Goal: Connect with others: Connect with other users

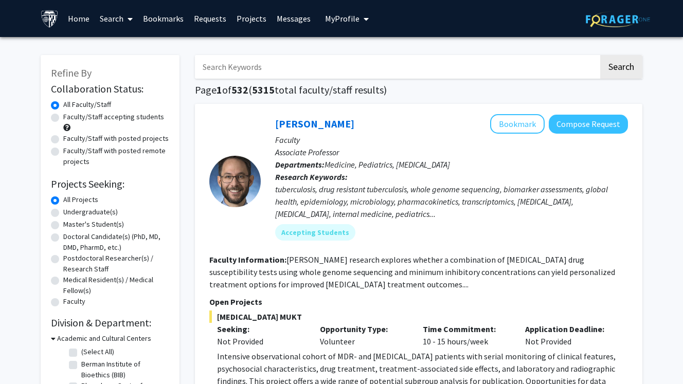
click at [63, 225] on label "Master's Student(s)" at bounding box center [93, 224] width 61 height 11
click at [63, 225] on input "Master's Student(s)" at bounding box center [66, 222] width 7 height 7
radio input "true"
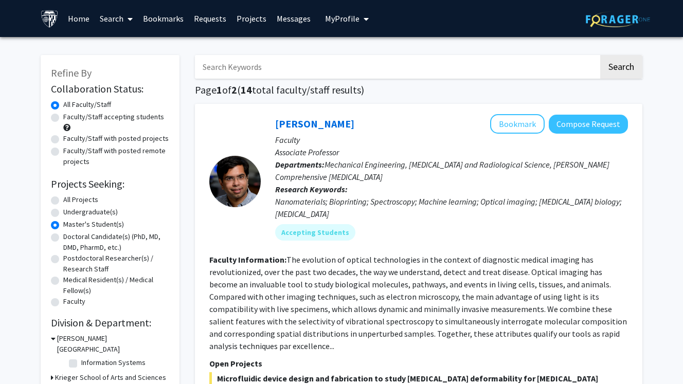
click at [63, 116] on label "Faculty/Staff accepting students" at bounding box center [113, 117] width 101 height 11
click at [63, 116] on input "Faculty/Staff accepting students" at bounding box center [66, 115] width 7 height 7
radio input "true"
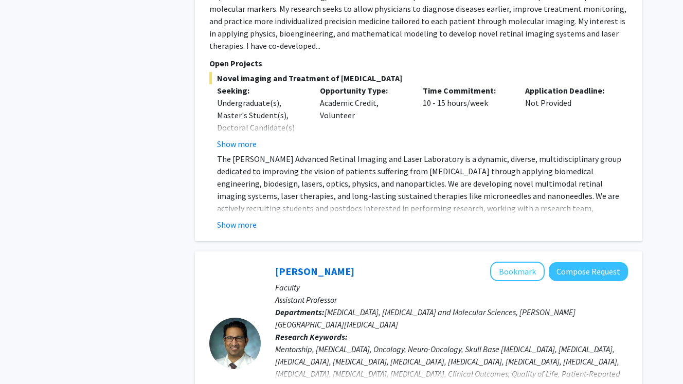
scroll to position [985, 0]
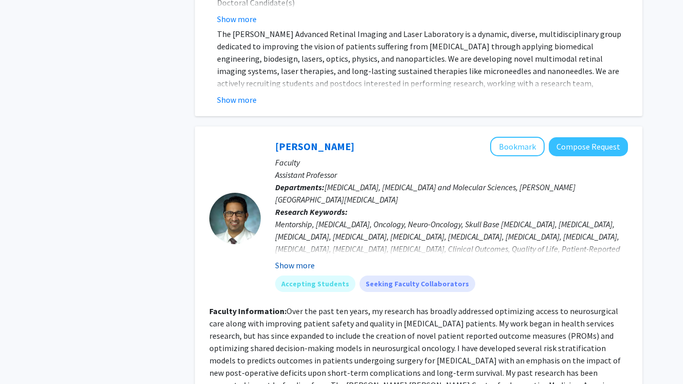
click at [297, 259] on button "Show more" at bounding box center [295, 265] width 40 height 12
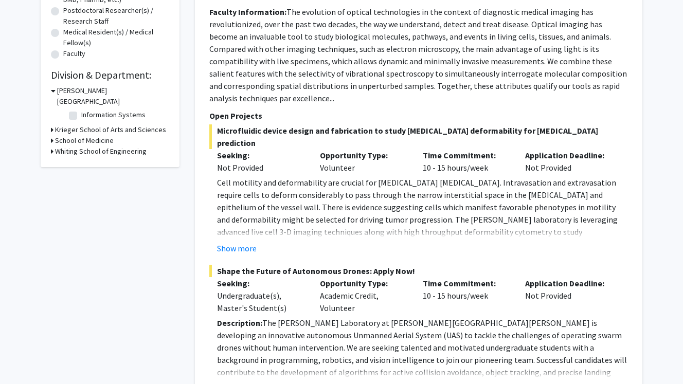
scroll to position [0, 0]
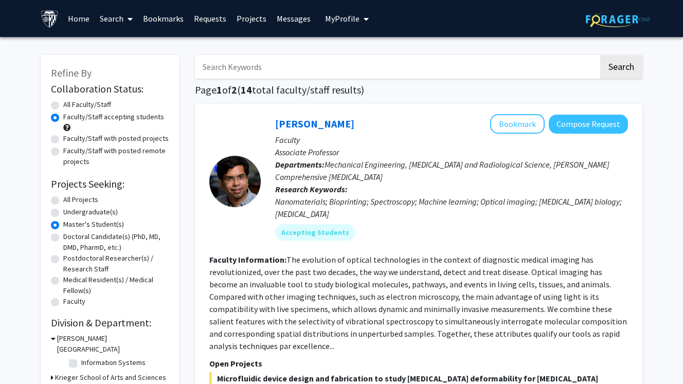
click at [296, 74] on input "Search Keywords" at bounding box center [397, 67] width 404 height 24
type input "bioinformatics"
click at [600, 55] on button "Search" at bounding box center [621, 67] width 42 height 24
radio input "true"
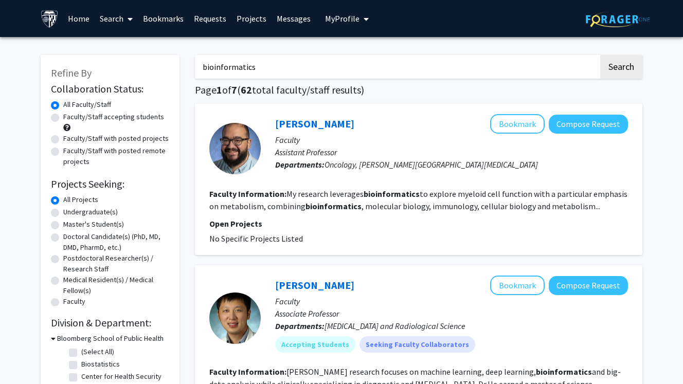
click at [63, 227] on label "Master's Student(s)" at bounding box center [93, 224] width 61 height 11
click at [63, 226] on input "Master's Student(s)" at bounding box center [66, 222] width 7 height 7
radio input "true"
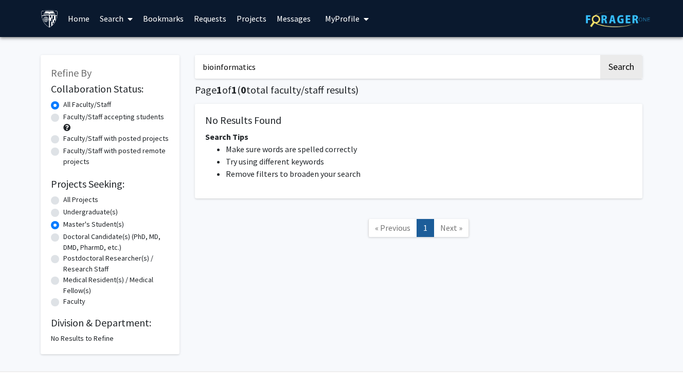
click at [63, 202] on label "All Projects" at bounding box center [80, 199] width 35 height 11
click at [63, 201] on input "All Projects" at bounding box center [66, 197] width 7 height 7
radio input "true"
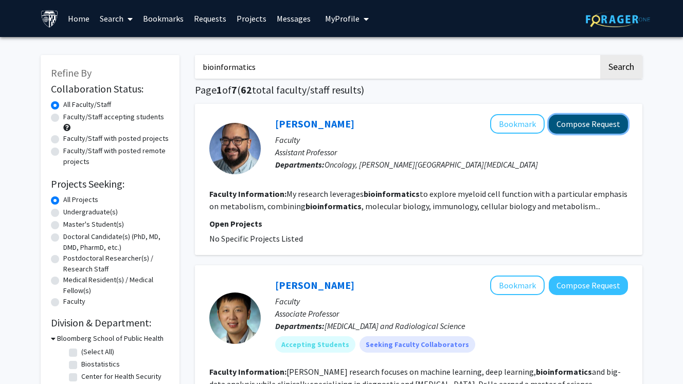
click at [585, 119] on button "Compose Request" at bounding box center [588, 124] width 79 height 19
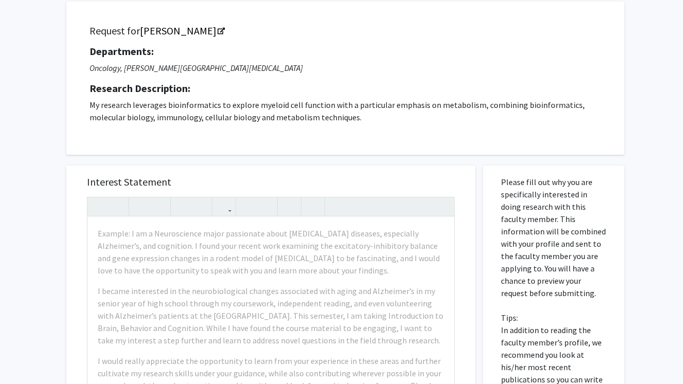
scroll to position [63, 0]
